Goal: Use online tool/utility: Utilize a website feature to perform a specific function

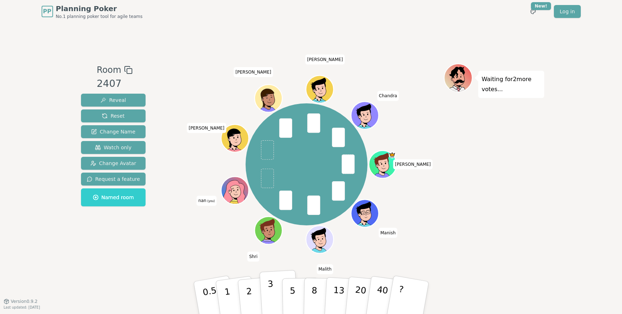
click at [275, 293] on button "3" at bounding box center [278, 297] width 39 height 56
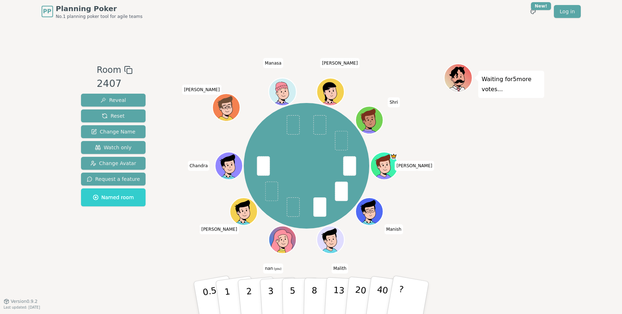
click at [8, 78] on div "PP Planning Poker No.1 planning poker tool for agile teams Toggle theme New! Lo…" at bounding box center [311, 157] width 622 height 314
click at [272, 288] on p "3" at bounding box center [271, 297] width 8 height 39
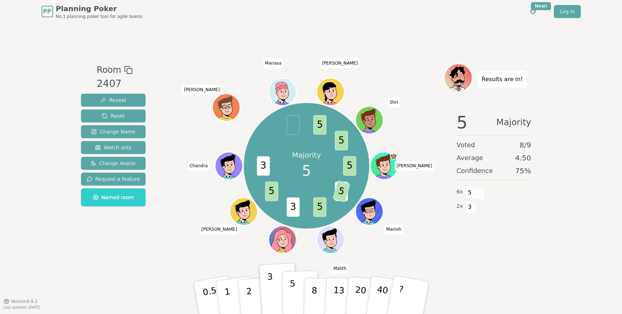
click at [291, 290] on p "5" at bounding box center [292, 297] width 6 height 39
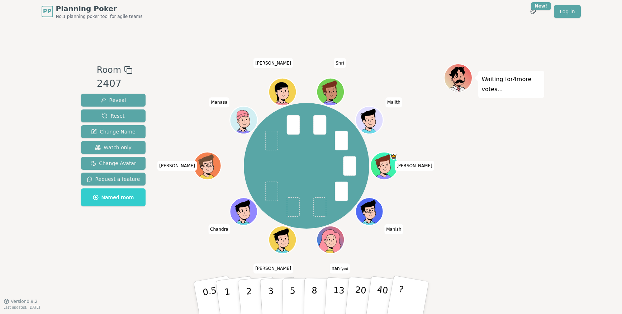
click at [5, 257] on div "PP Planning Poker No.1 planning poker tool for agile teams Toggle theme New! Lo…" at bounding box center [311, 157] width 622 height 314
click at [268, 289] on p "3" at bounding box center [271, 297] width 8 height 39
